Goal: Check status

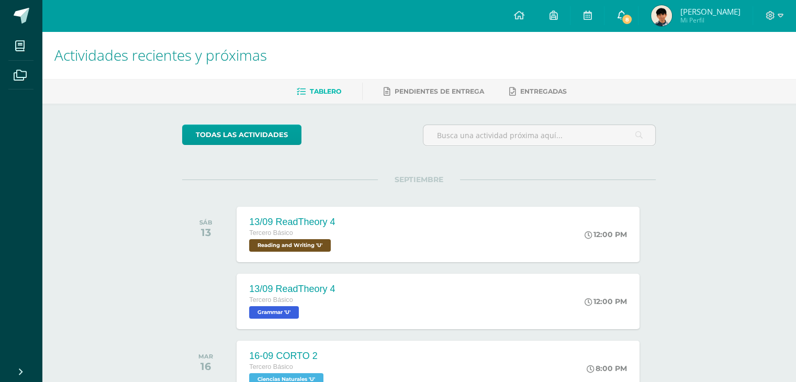
click at [638, 10] on link "8" at bounding box center [620, 15] width 33 height 31
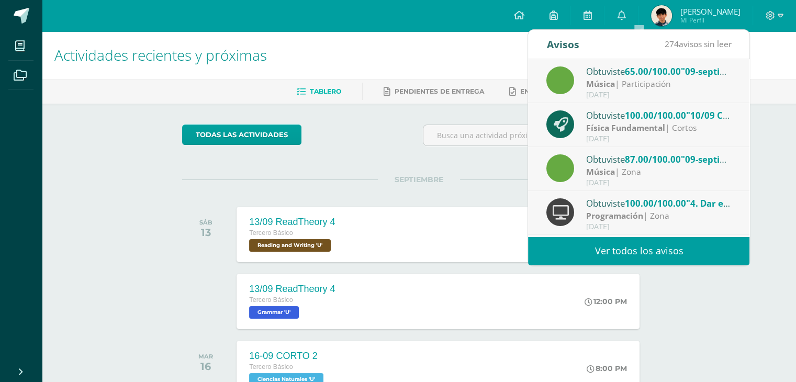
click at [680, 88] on div "Música | Participación" at bounding box center [658, 84] width 145 height 12
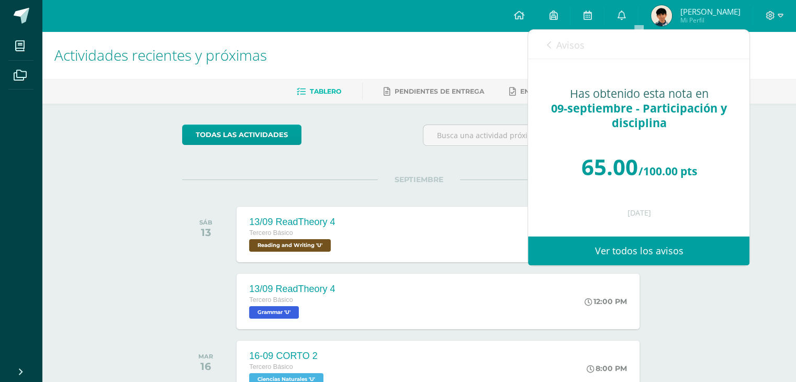
click at [552, 40] on link "Avisos" at bounding box center [565, 45] width 38 height 30
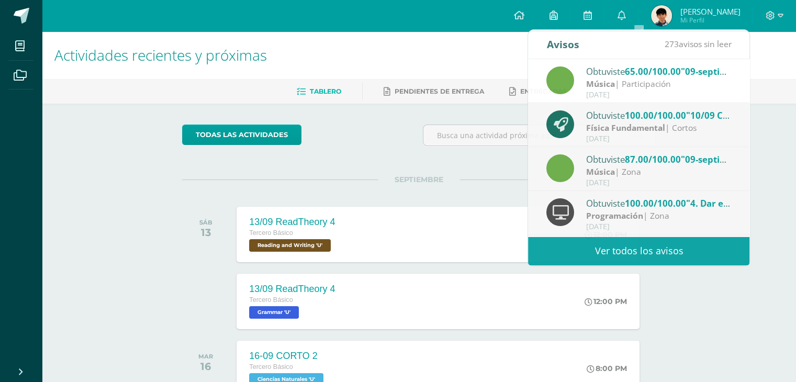
click at [672, 19] on img at bounding box center [661, 15] width 21 height 21
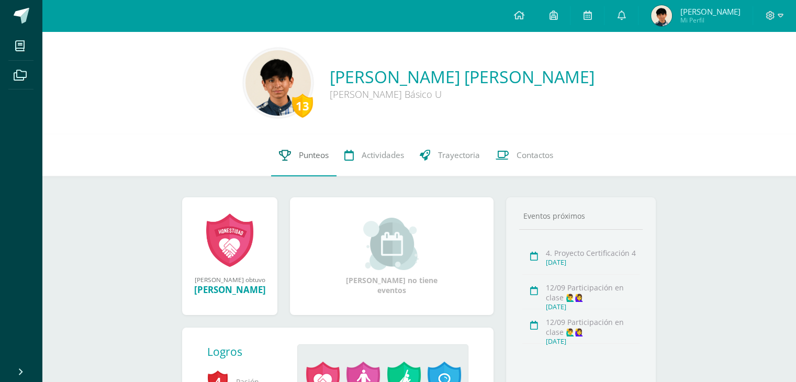
click at [322, 151] on span "Punteos" at bounding box center [314, 155] width 30 height 11
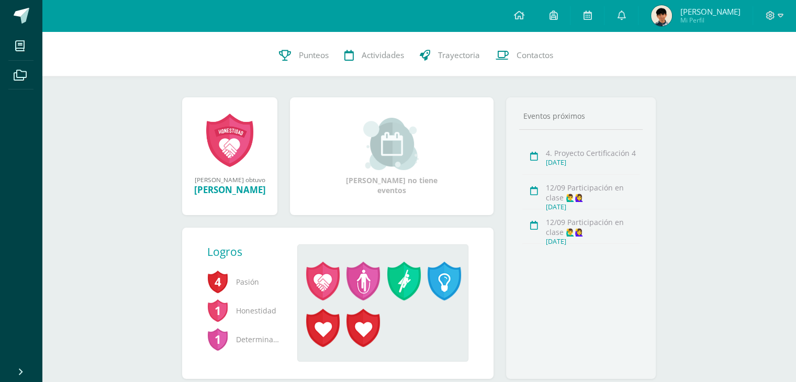
scroll to position [105, 0]
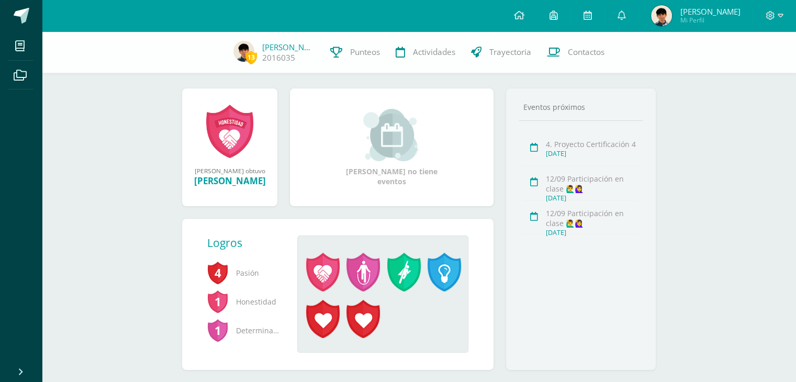
drag, startPoint x: 406, startPoint y: 167, endPoint x: 772, endPoint y: 127, distance: 368.4
click at [773, 127] on div "13 [PERSON_NAME] [PERSON_NAME] [PERSON_NAME] Básico U 13 [PERSON_NAME] 2016035 …" at bounding box center [419, 165] width 754 height 477
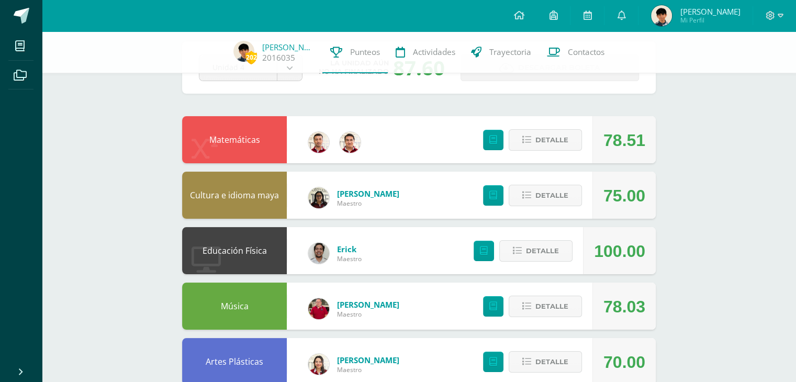
scroll to position [52, 0]
